Goal: Task Accomplishment & Management: Complete application form

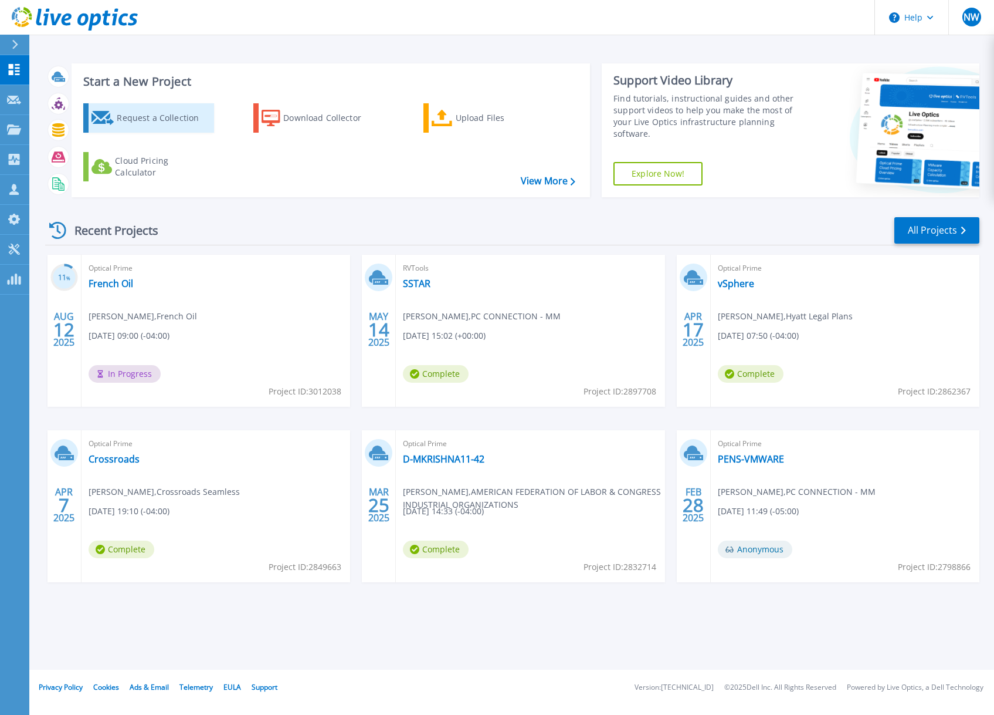
click at [153, 116] on div "Request a Collection" at bounding box center [164, 117] width 94 height 23
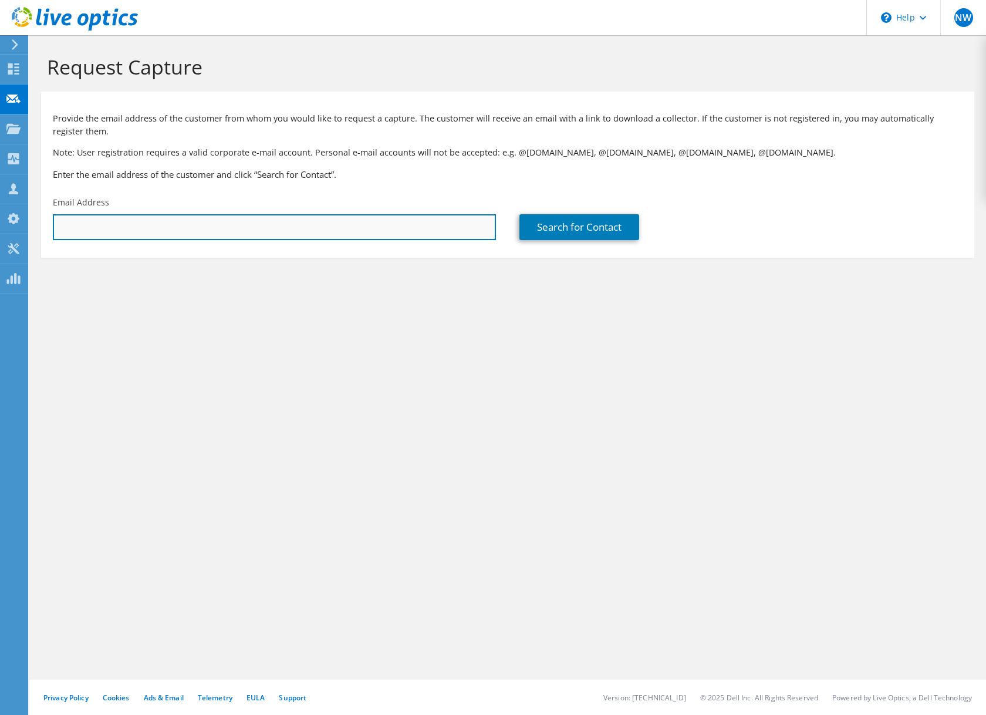
click at [304, 225] on input "text" at bounding box center [274, 227] width 443 height 26
paste input "[EMAIL_ADDRESS][DOMAIN_NAME]"
type input "[EMAIL_ADDRESS][DOMAIN_NAME]"
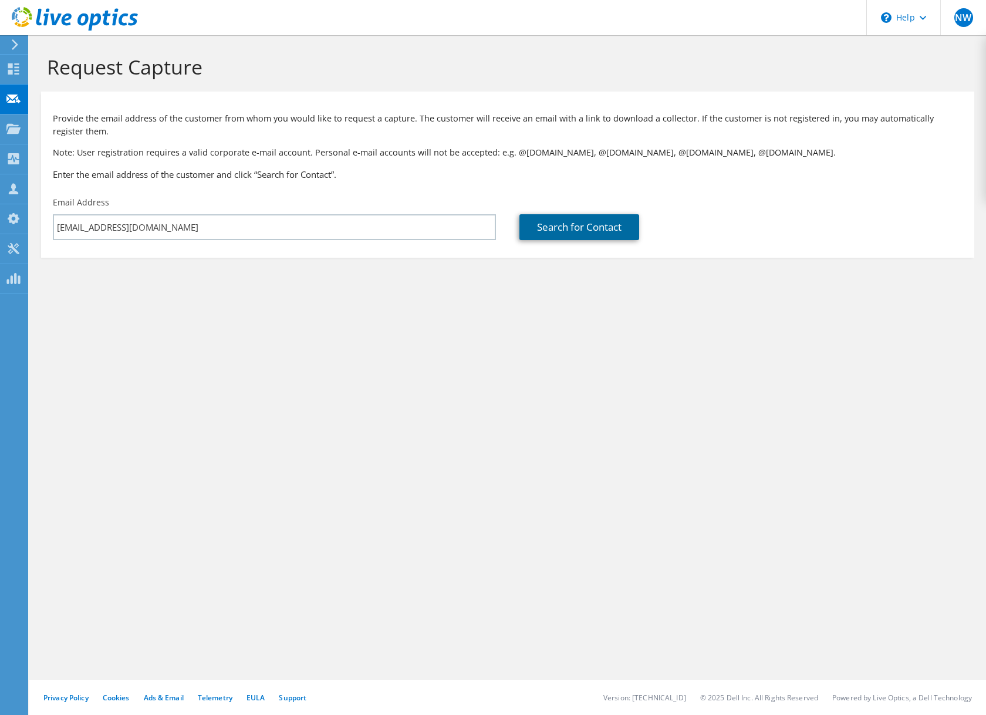
click at [585, 234] on link "Search for Contact" at bounding box center [579, 227] width 120 height 26
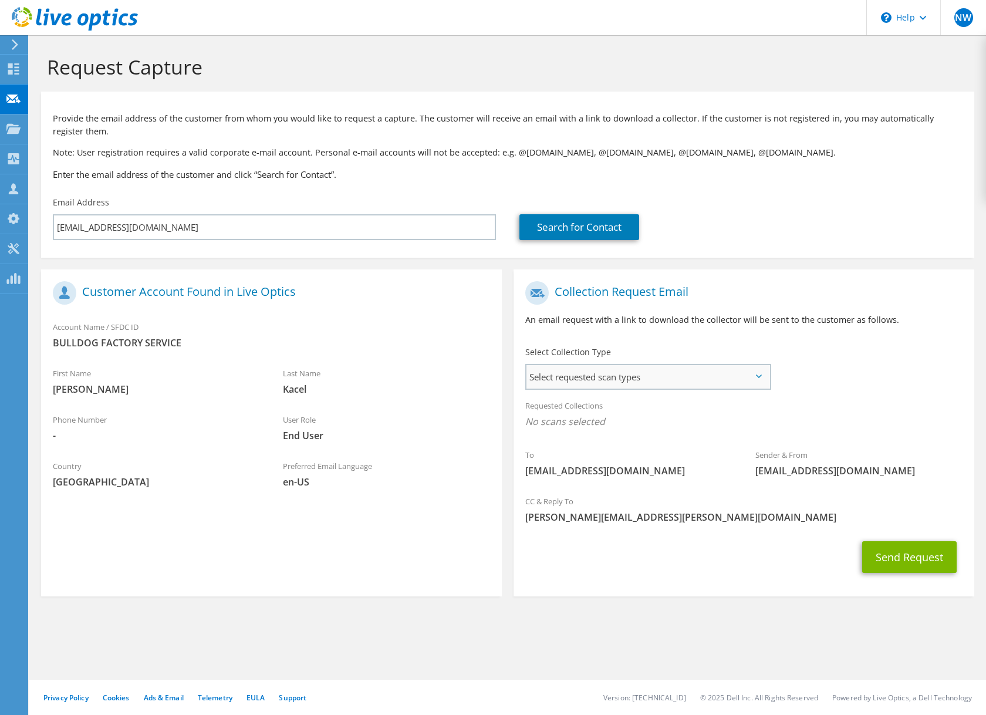
click at [754, 377] on span "Select requested scan types" at bounding box center [647, 376] width 243 height 23
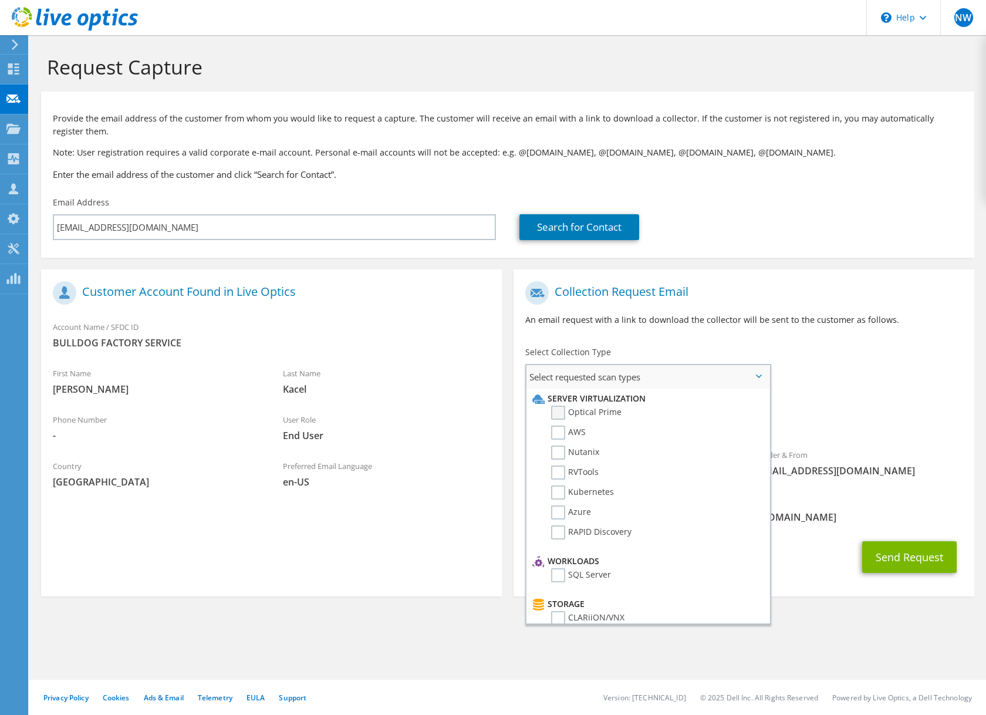
click at [557, 414] on label "Optical Prime" at bounding box center [586, 412] width 70 height 14
click at [0, 0] on input "Optical Prime" at bounding box center [0, 0] width 0 height 0
click at [882, 381] on div "To [EMAIL_ADDRESS][DOMAIN_NAME] Sender & From [EMAIL_ADDRESS][DOMAIN_NAME]" at bounding box center [743, 383] width 461 height 217
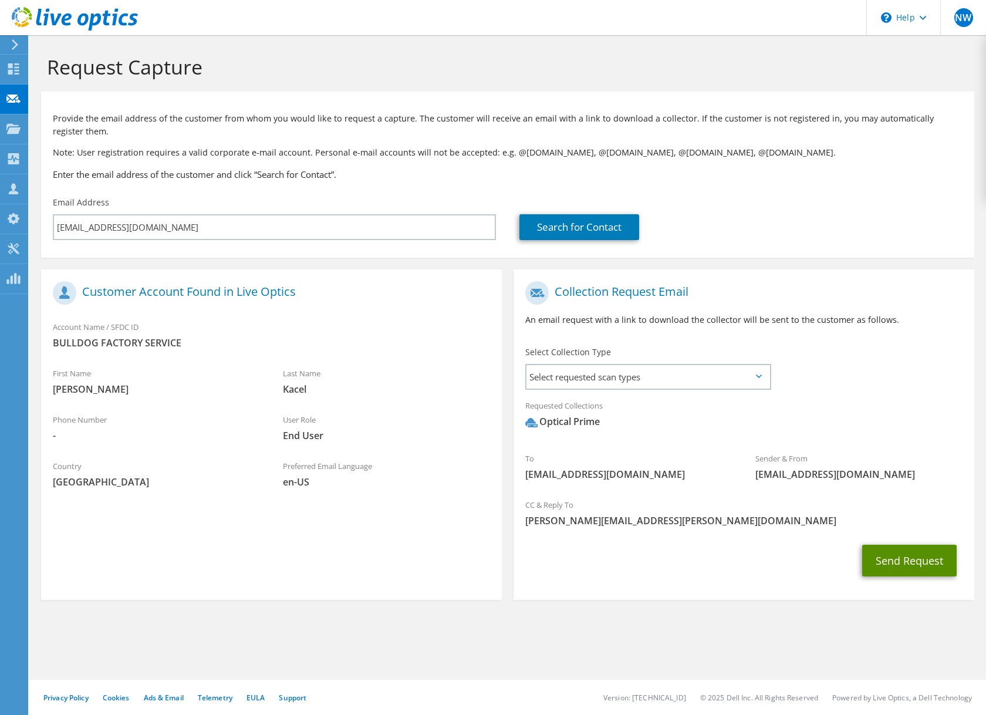
click at [913, 563] on button "Send Request" at bounding box center [909, 560] width 94 height 32
